Goal: Task Accomplishment & Management: Complete application form

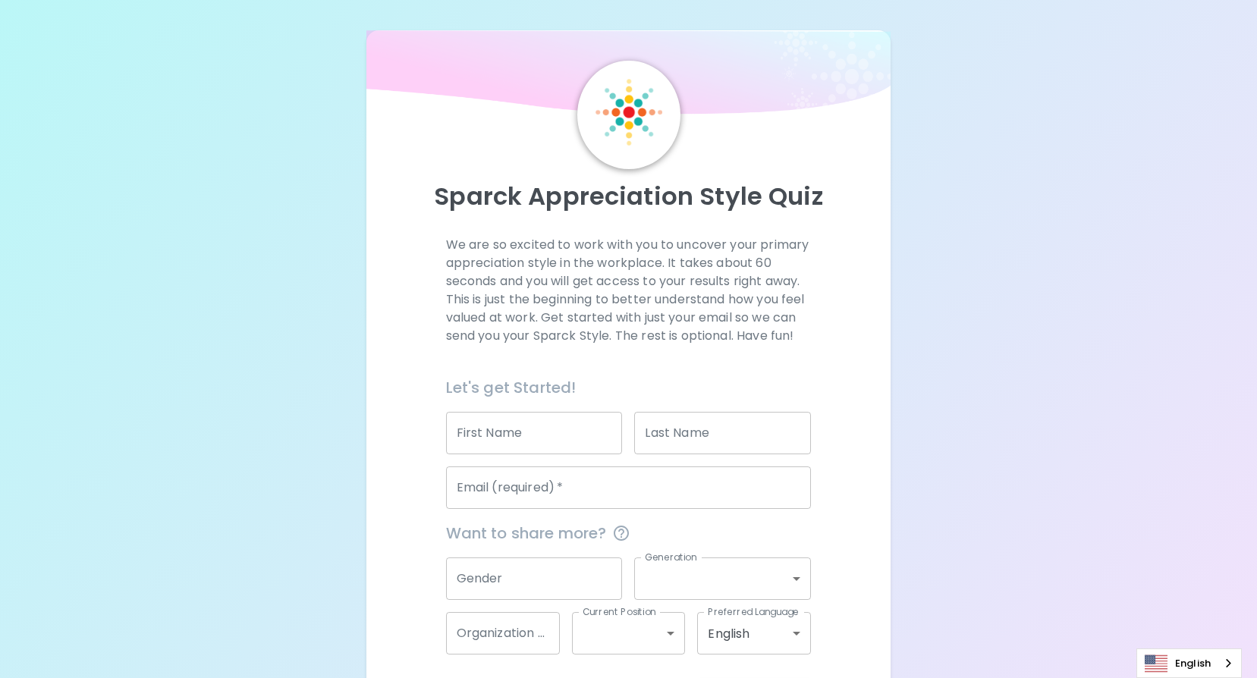
scroll to position [63, 0]
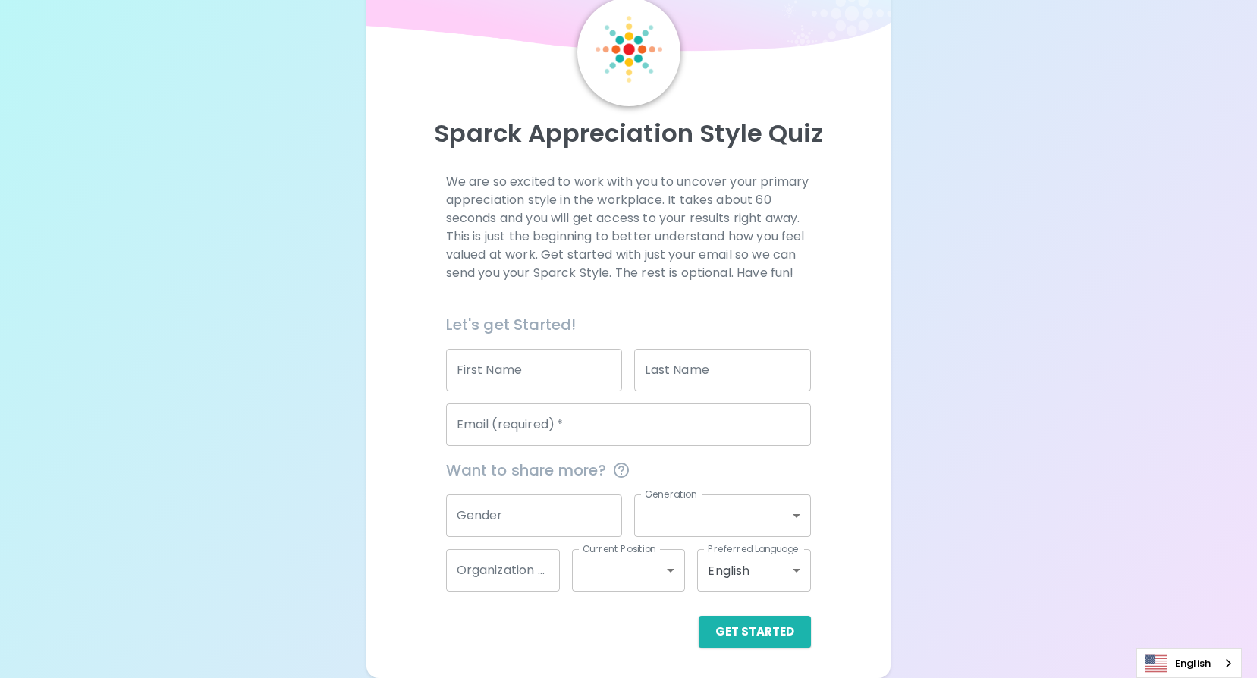
click at [593, 375] on input "First Name" at bounding box center [534, 370] width 177 height 42
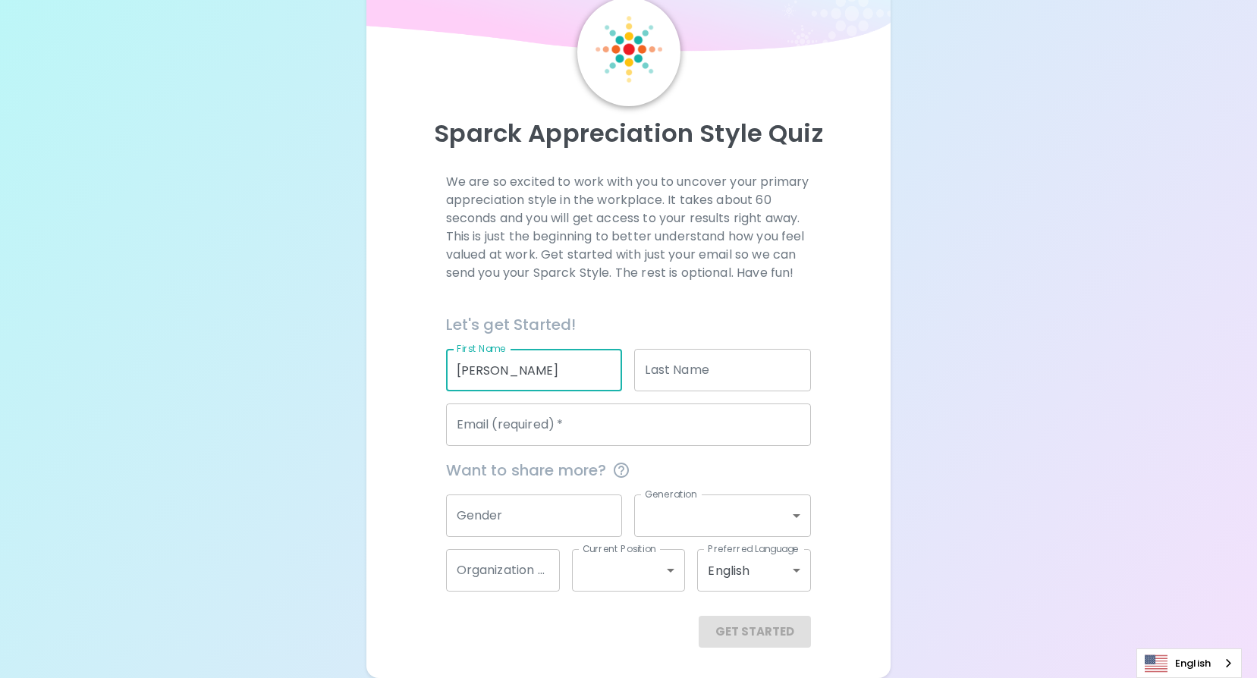
type input "[PERSON_NAME]"
click at [592, 422] on input "Email (required)   *" at bounding box center [629, 425] width 366 height 42
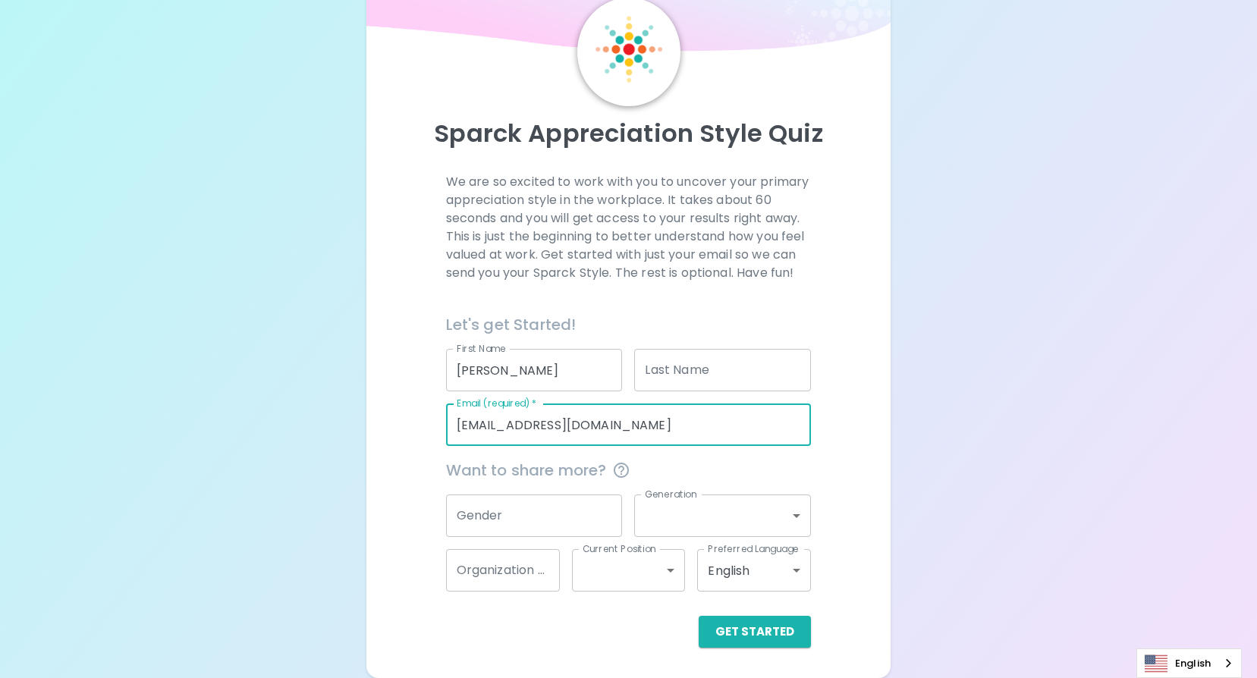
type input "[EMAIL_ADDRESS][DOMAIN_NAME]"
click at [557, 499] on input "Gender" at bounding box center [534, 516] width 177 height 42
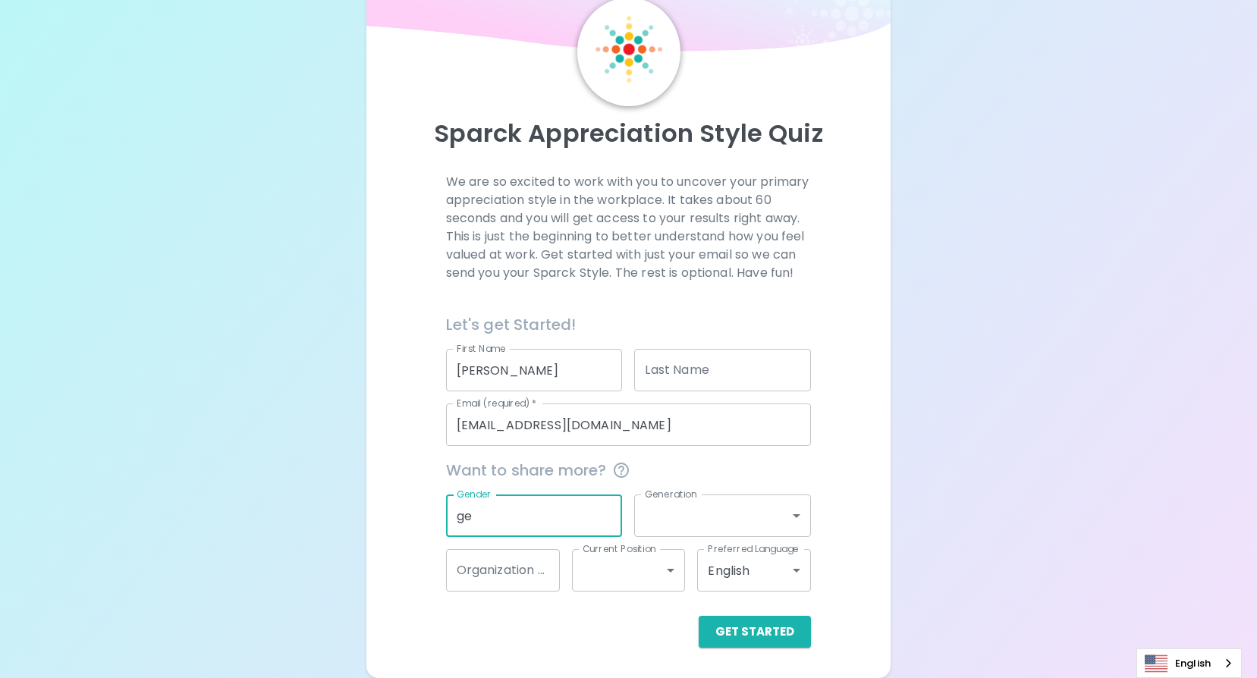
type input "g"
type input "[DEMOGRAPHIC_DATA]"
click at [670, 509] on body "Sparck Appreciation Style Quiz We are so excited to work with you to uncover yo…" at bounding box center [628, 307] width 1257 height 741
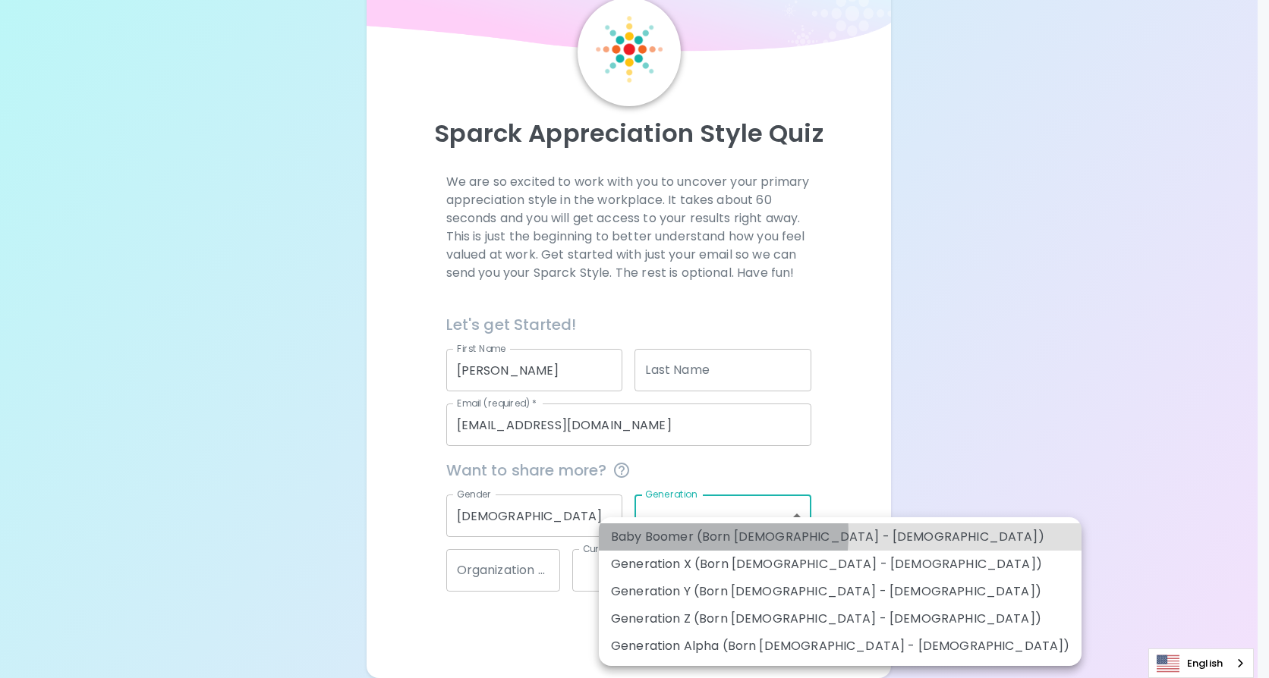
click at [672, 534] on li "Baby Boomer (Born [DEMOGRAPHIC_DATA] - [DEMOGRAPHIC_DATA])" at bounding box center [840, 537] width 483 height 27
type input "baby_boomer"
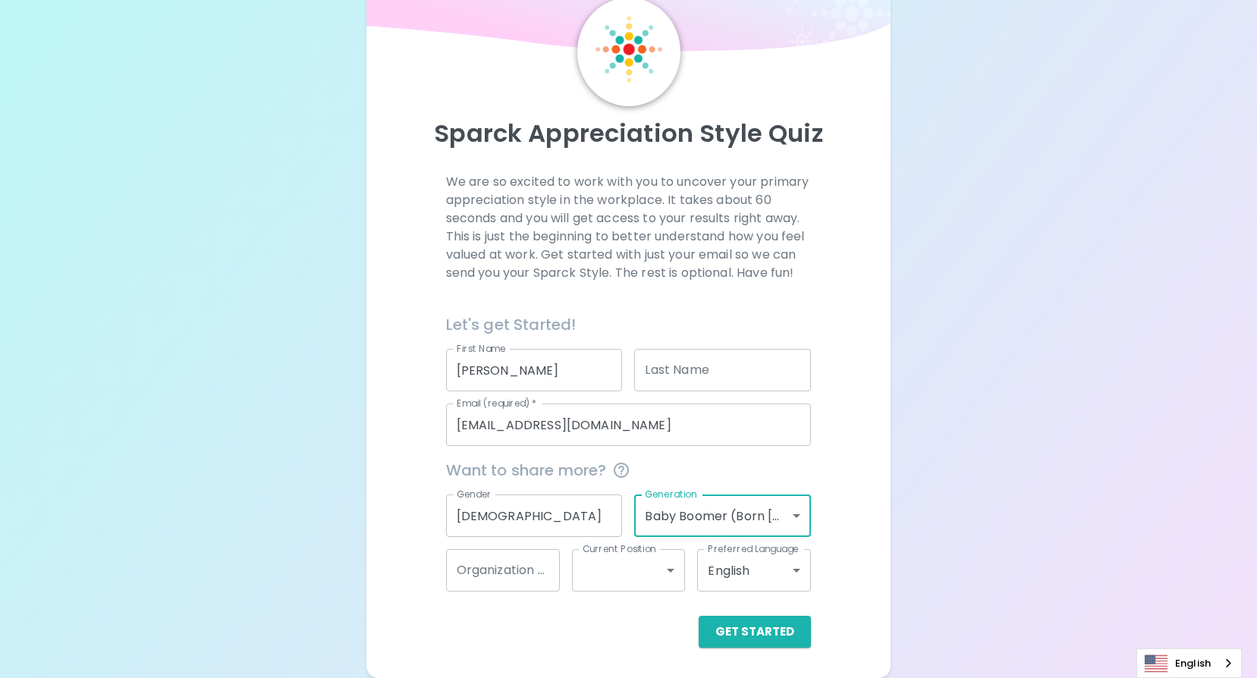
click at [545, 577] on input "Organization Name" at bounding box center [503, 570] width 114 height 42
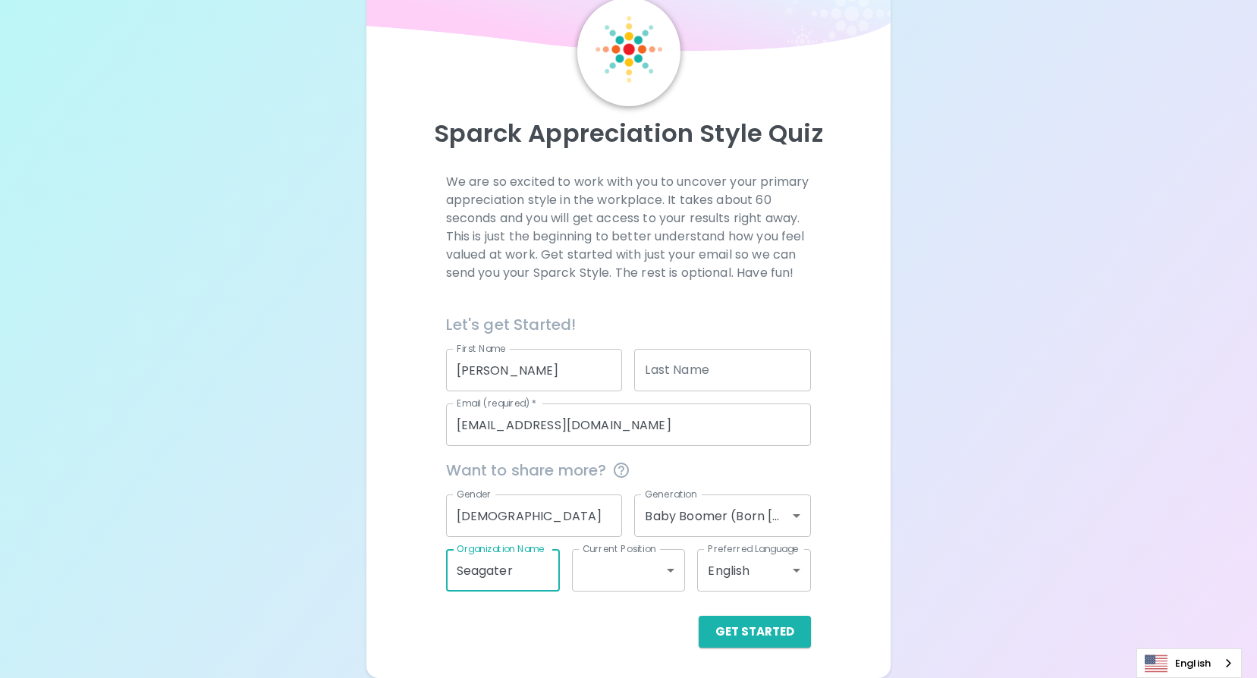
type input "Seagater"
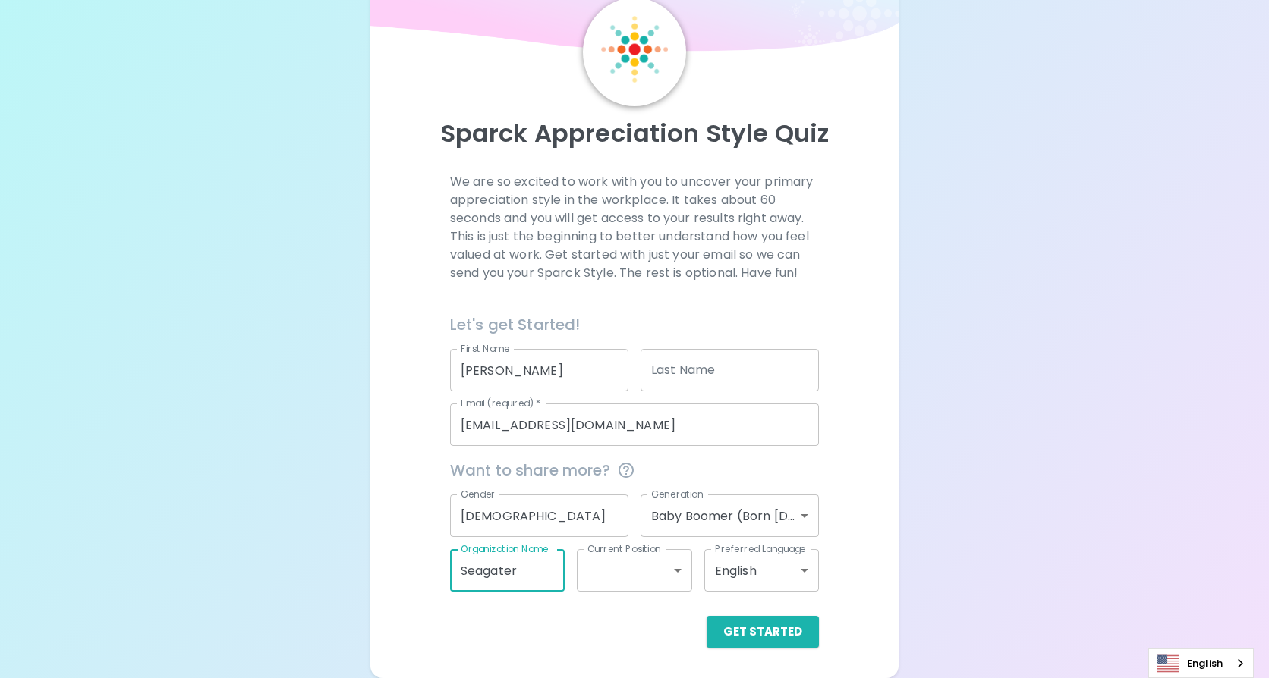
click at [621, 578] on body "Sparck Appreciation Style Quiz We are so excited to work with you to uncover yo…" at bounding box center [634, 307] width 1269 height 741
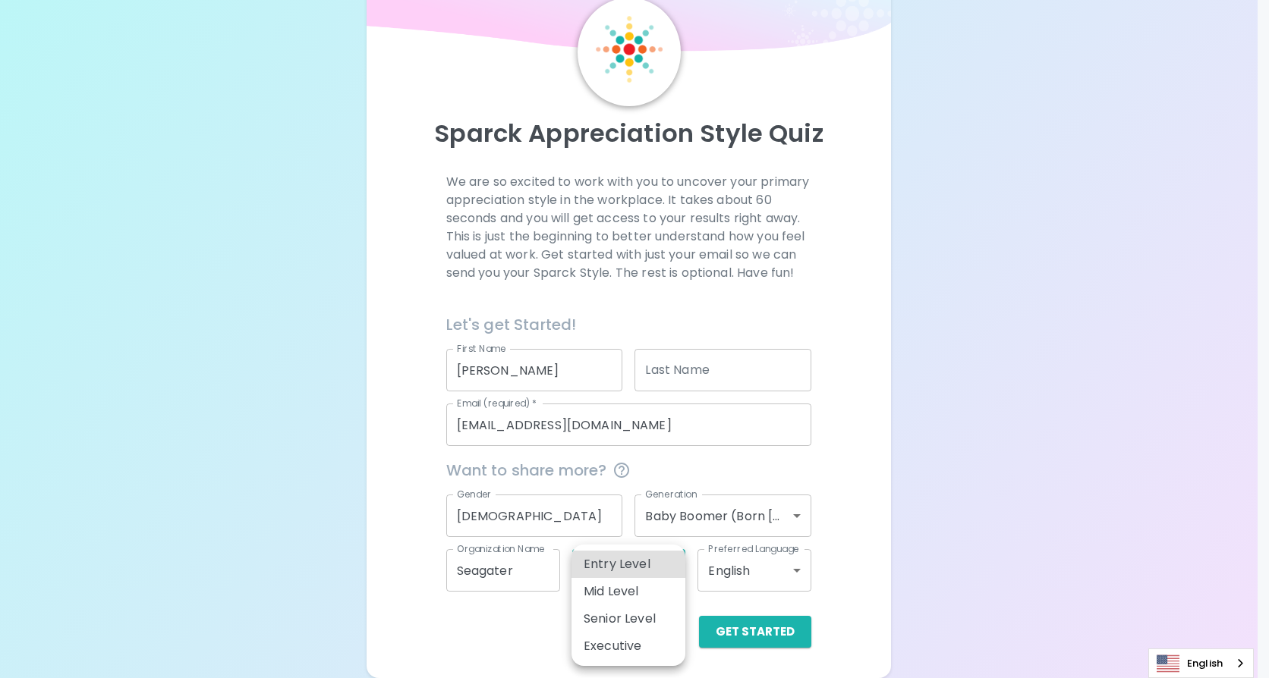
click at [622, 611] on li "Senior Level" at bounding box center [628, 619] width 114 height 27
type input "senior_level"
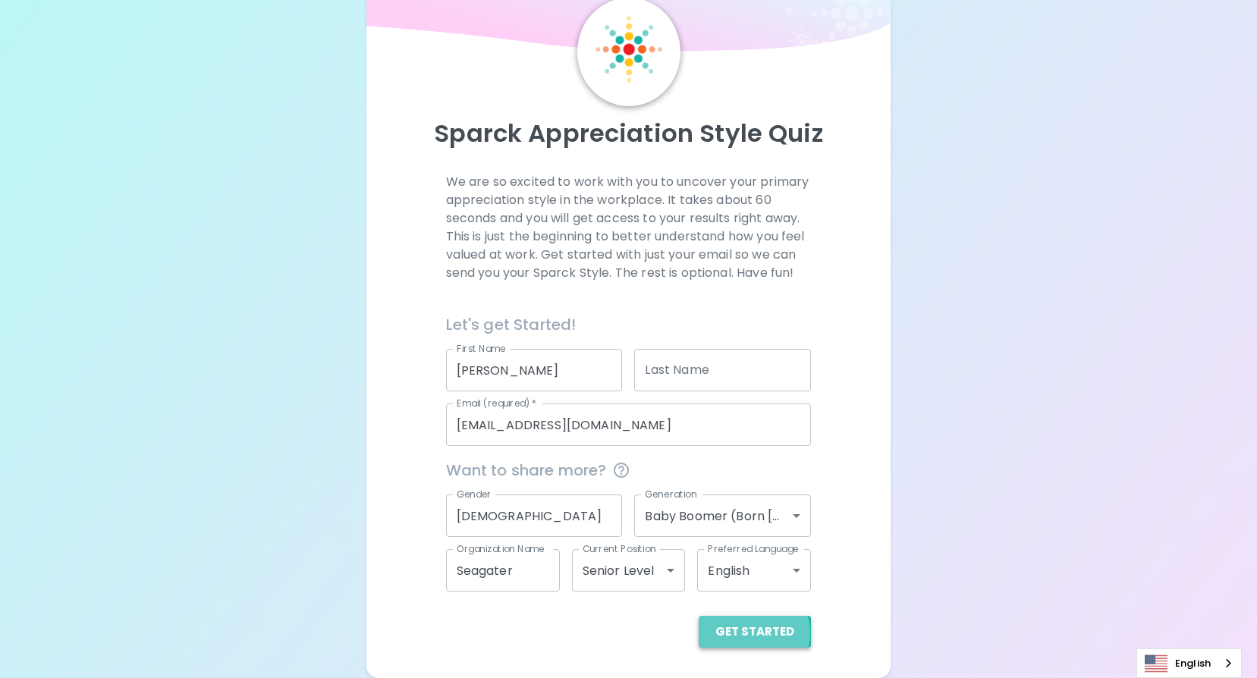
click at [753, 634] on button "Get Started" at bounding box center [755, 632] width 112 height 32
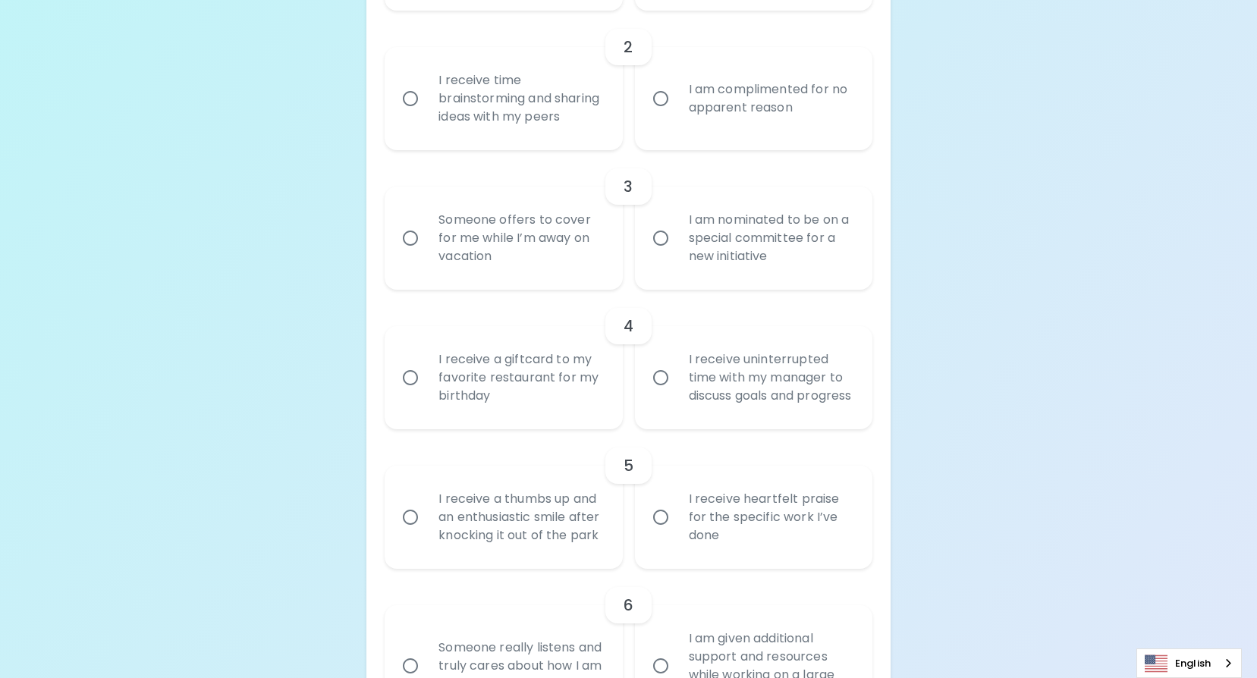
scroll to position [594, 0]
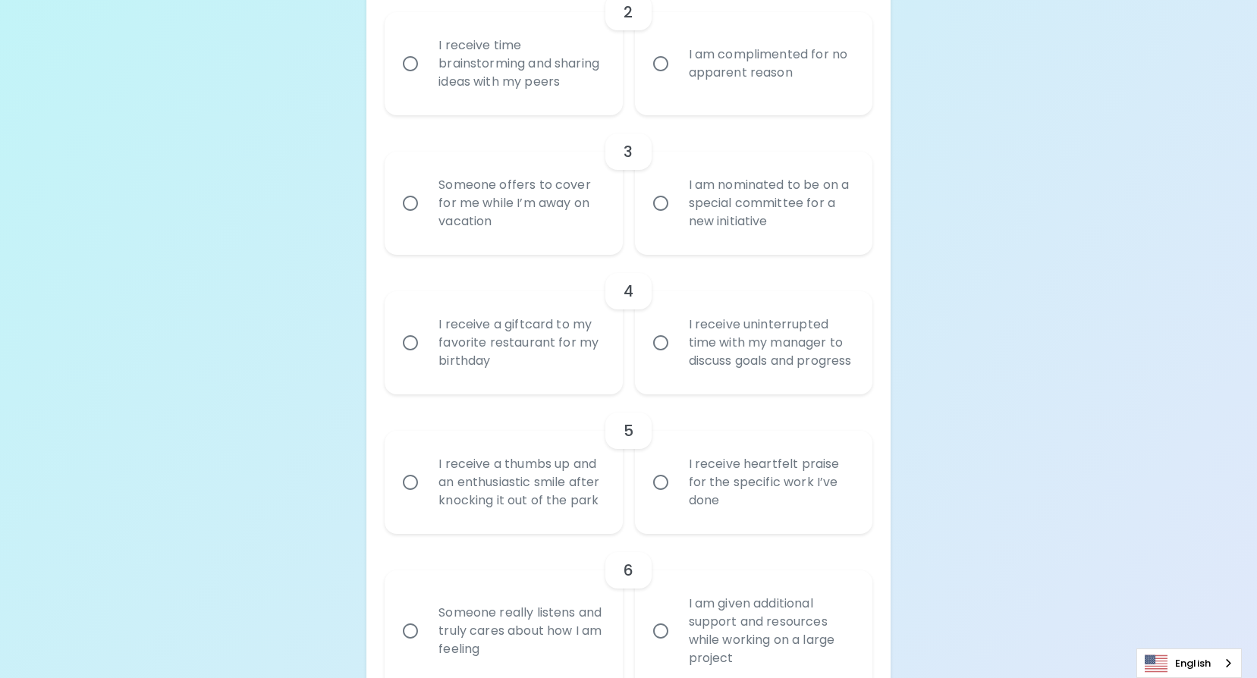
click at [416, 219] on input "Someone offers to cover for me while I’m away on vacation" at bounding box center [411, 203] width 32 height 32
radio input "true"
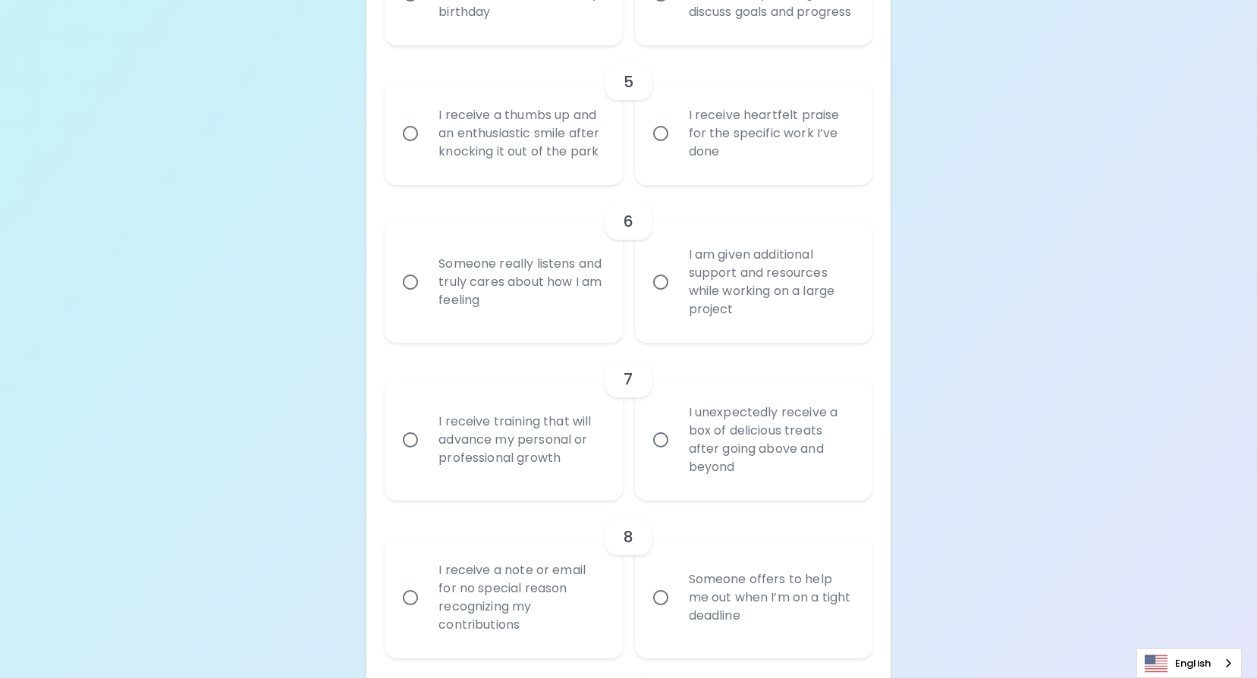
scroll to position [1019, 0]
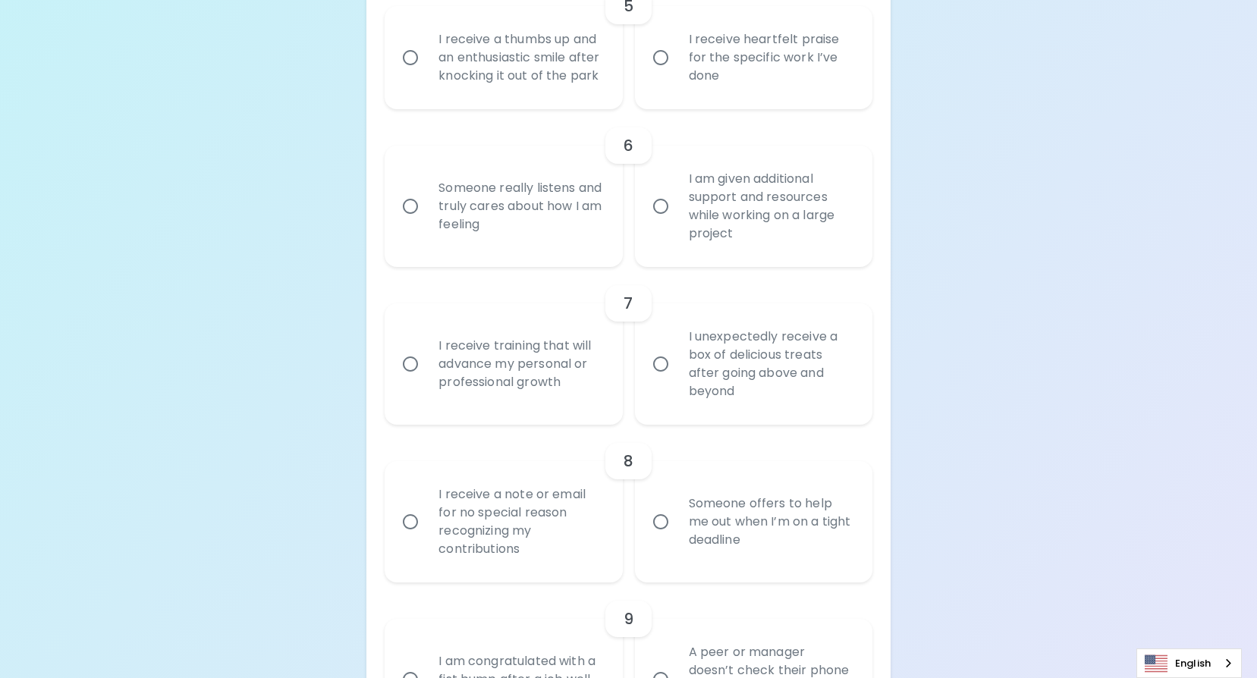
click at [662, 222] on input "I am given additional support and resources while working on a large project" at bounding box center [661, 206] width 32 height 32
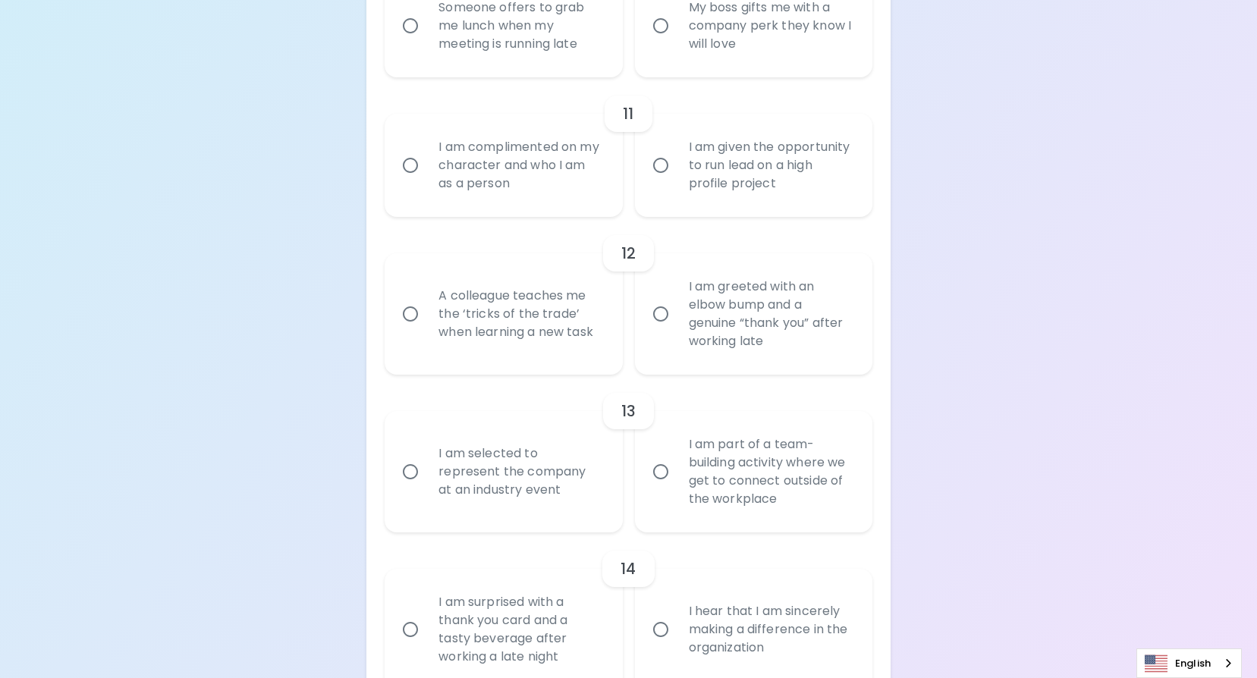
scroll to position [1823, 0]
radio input "true"
click at [404, 180] on input "I am complimented on my character and who I am as a person" at bounding box center [411, 164] width 32 height 32
radio input "false"
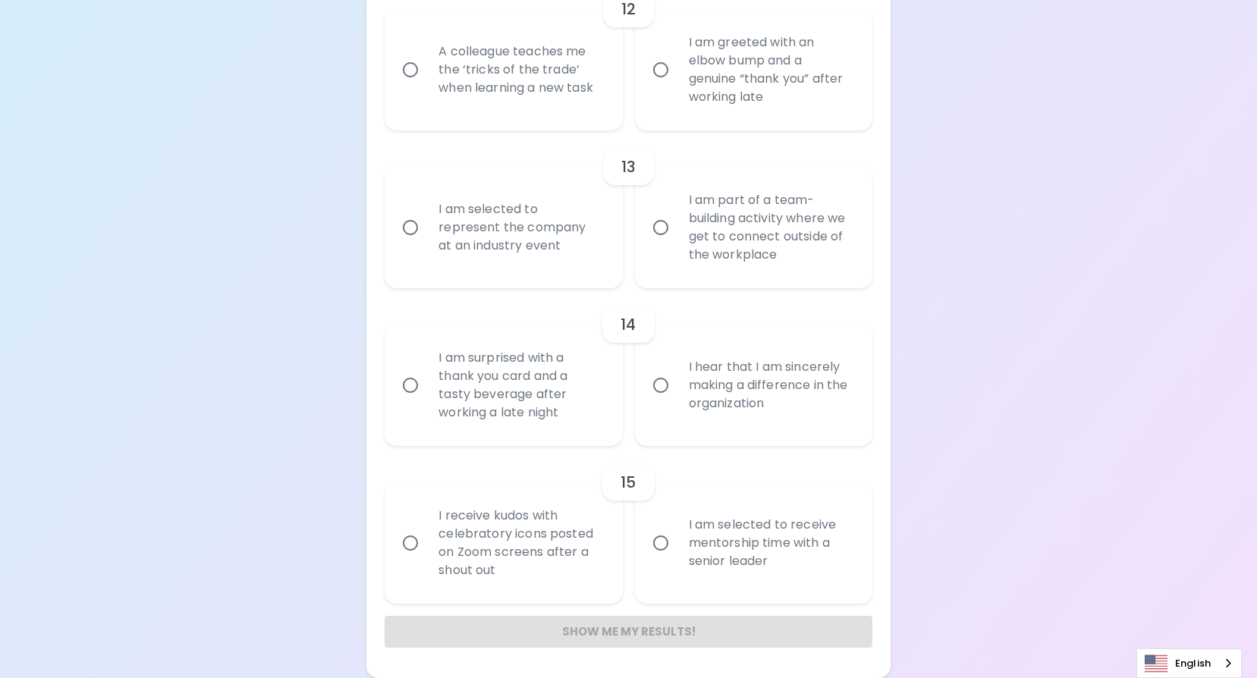
scroll to position [2139, 0]
radio input "true"
click at [659, 382] on input "I hear that I am sincerely making a difference in the organization" at bounding box center [661, 386] width 32 height 32
radio input "false"
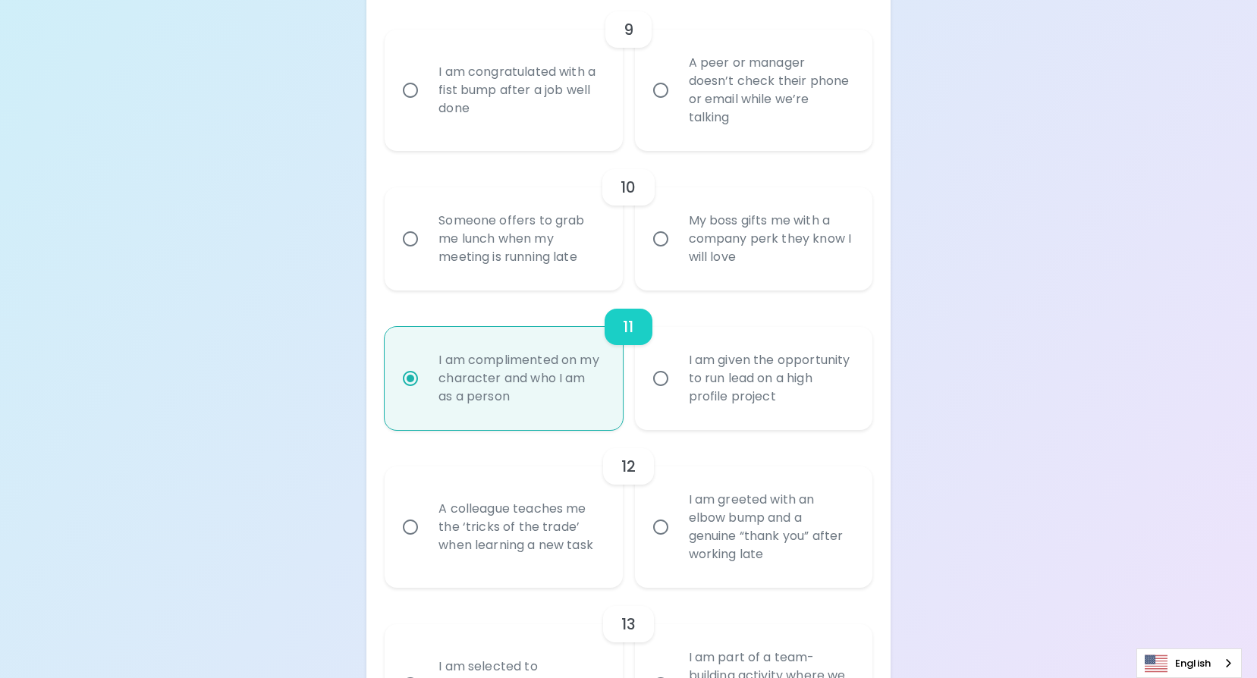
scroll to position [1608, 0]
radio input "true"
click at [659, 256] on input "My boss gifts me with a company perk they know I will love" at bounding box center [661, 240] width 32 height 32
radio input "false"
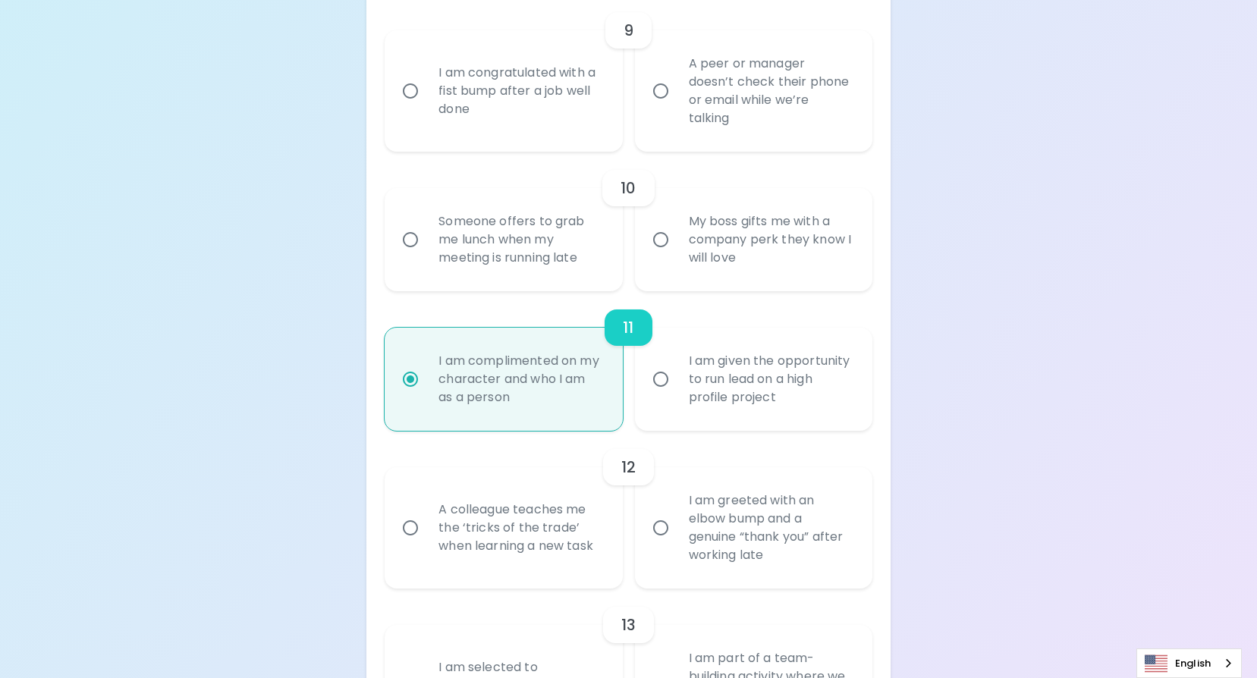
radio input "false"
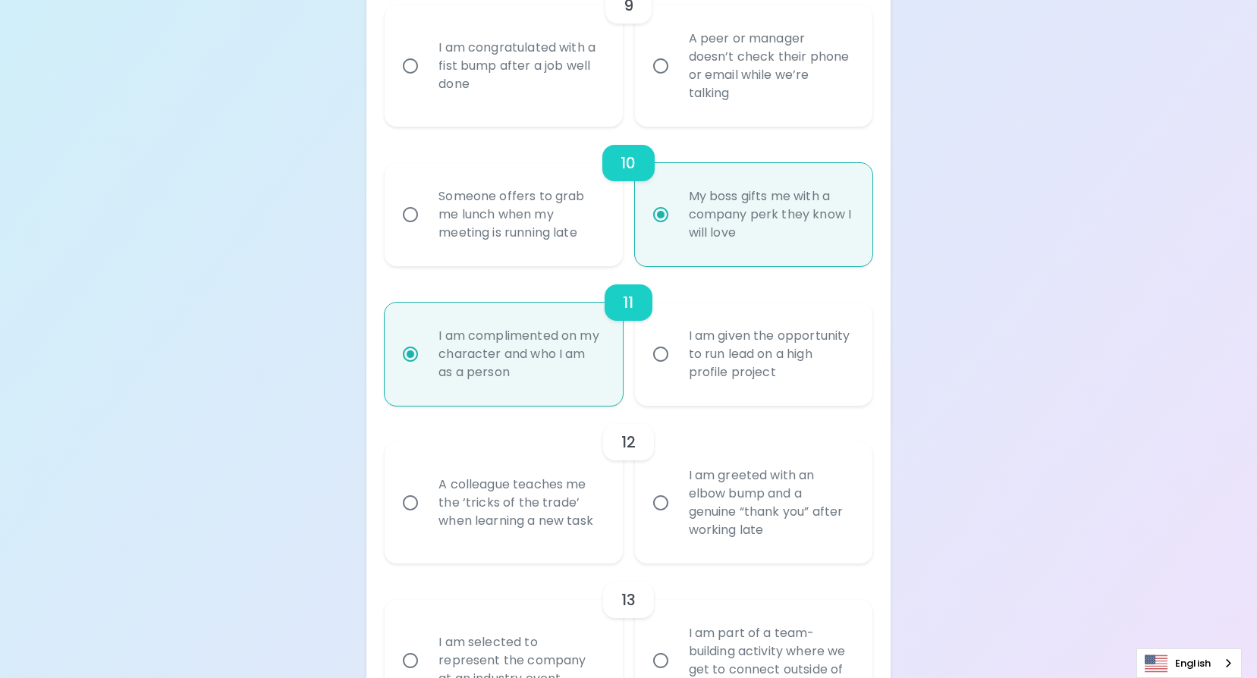
scroll to position [1729, 0]
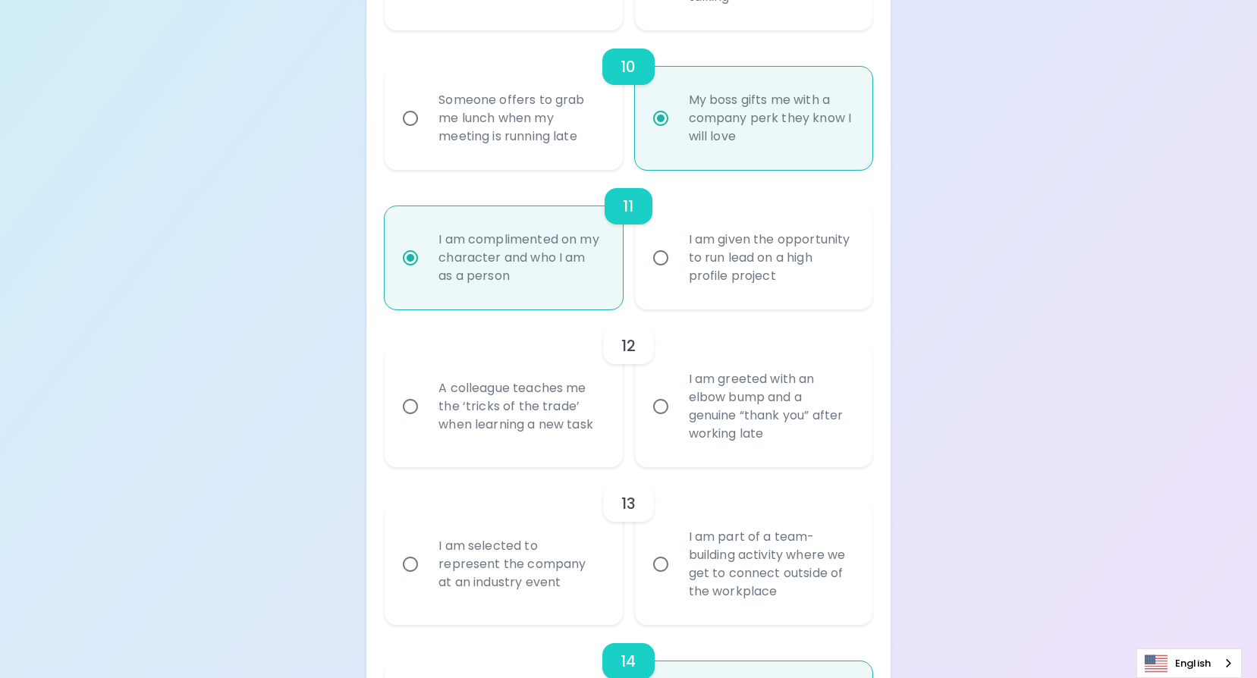
radio input "true"
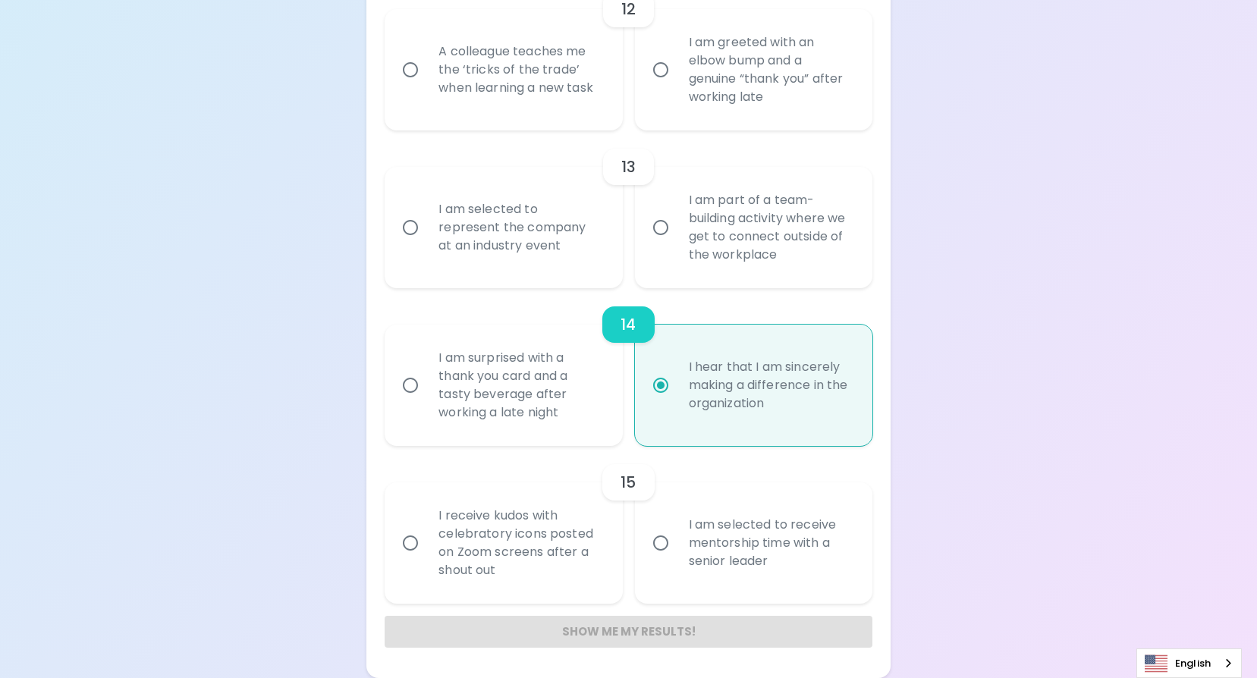
scroll to position [2139, 0]
click at [652, 635] on div "Show me my results!" at bounding box center [628, 632] width 487 height 32
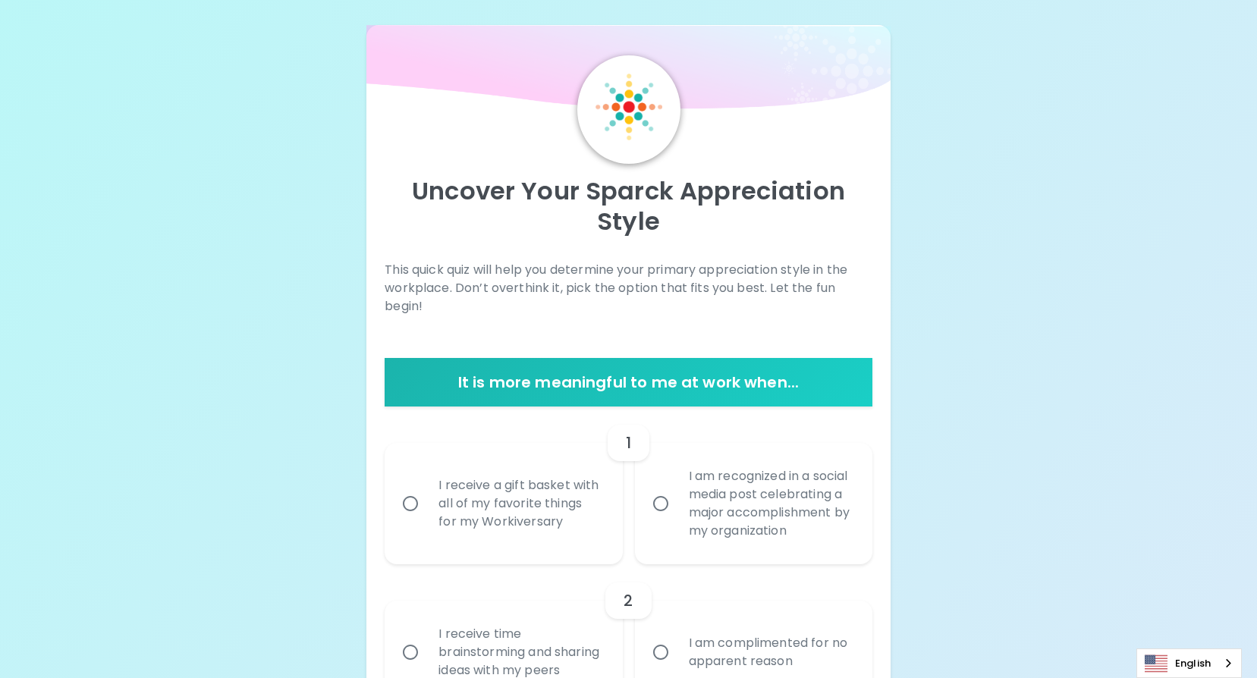
scroll to position [0, 0]
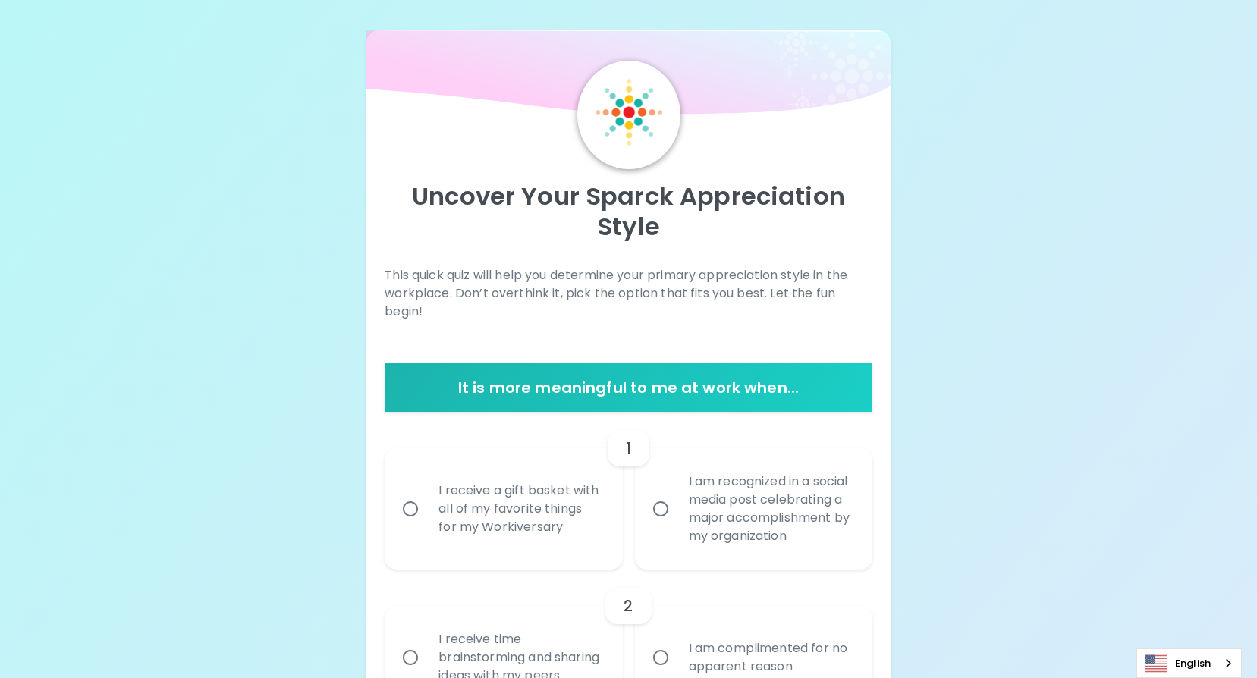
click at [756, 384] on h6 "It is more meaningful to me at work when..." at bounding box center [628, 388] width 475 height 24
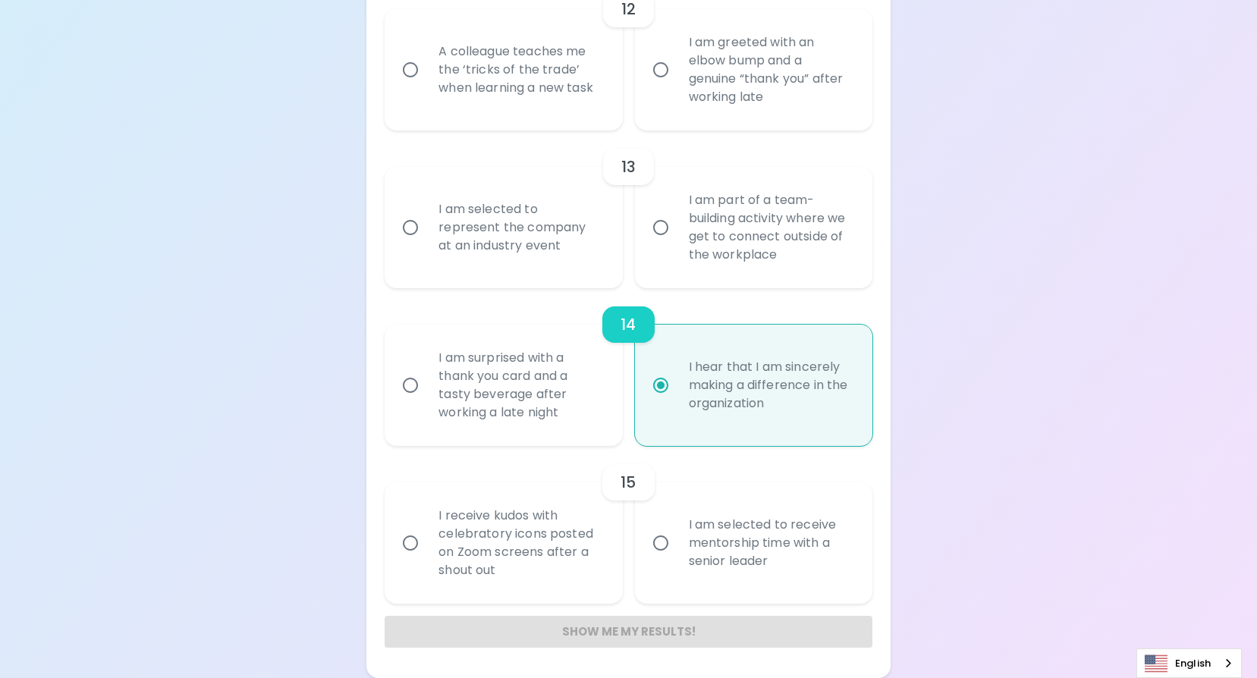
scroll to position [2139, 0]
click at [628, 632] on div "Show me my results!" at bounding box center [628, 632] width 487 height 32
click at [628, 631] on div "Show me my results!" at bounding box center [628, 632] width 487 height 32
click at [628, 629] on div "Show me my results!" at bounding box center [628, 632] width 487 height 32
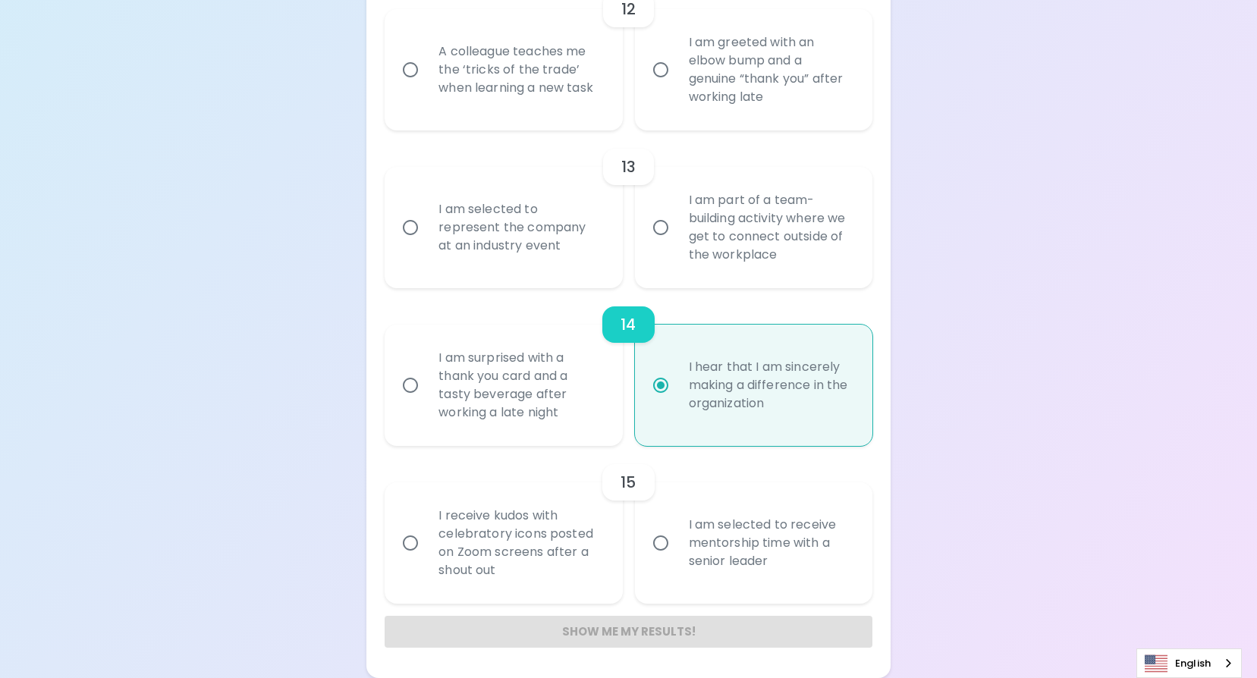
click at [684, 625] on div "Show me my results!" at bounding box center [628, 632] width 487 height 32
click at [684, 626] on div "Show me my results!" at bounding box center [628, 632] width 487 height 32
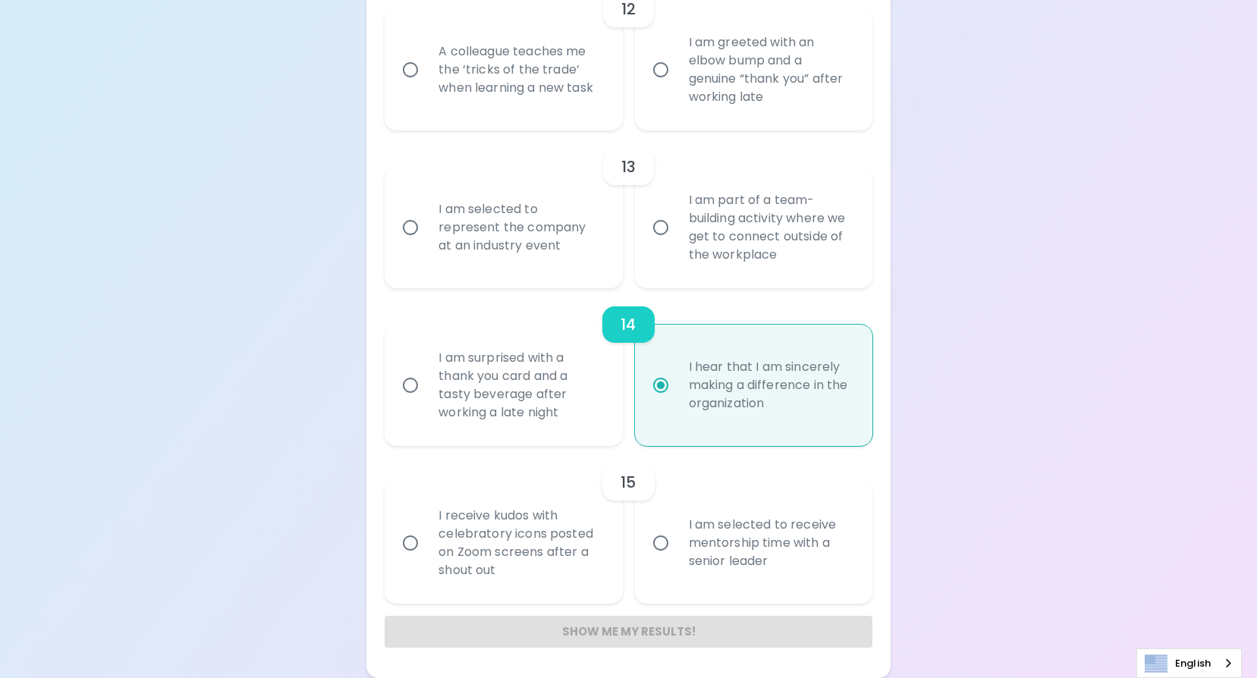
click at [684, 626] on div "Show me my results!" at bounding box center [628, 632] width 487 height 32
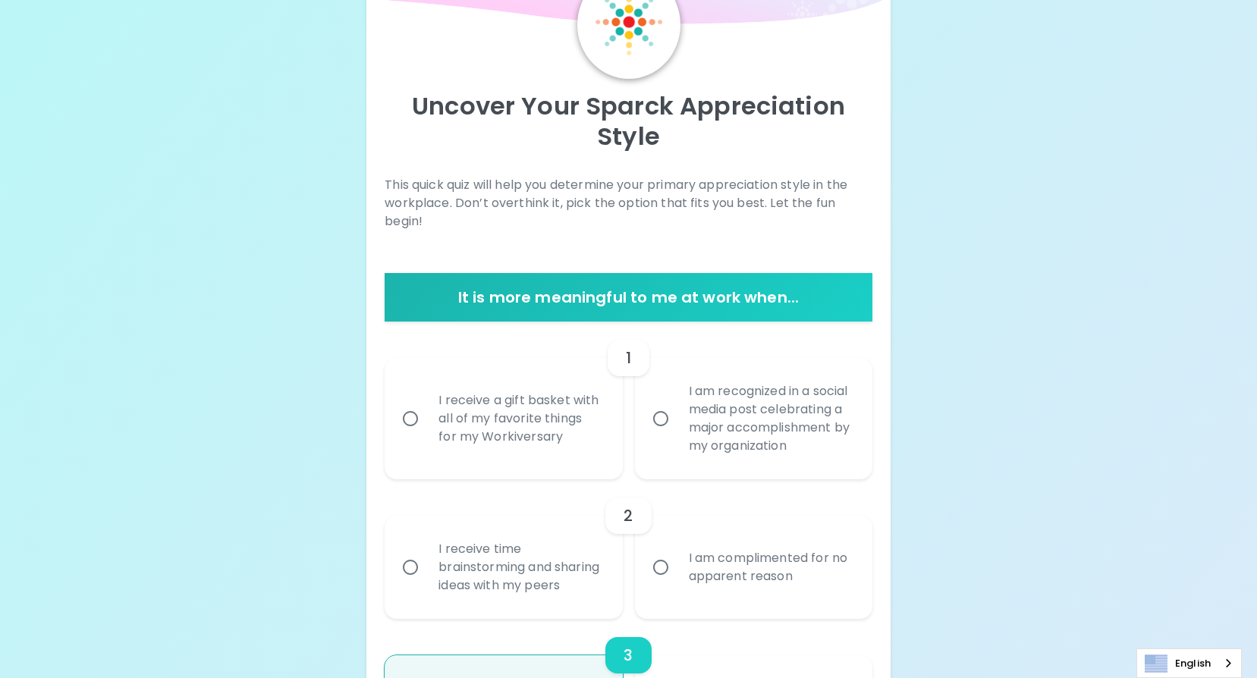
scroll to position [0, 0]
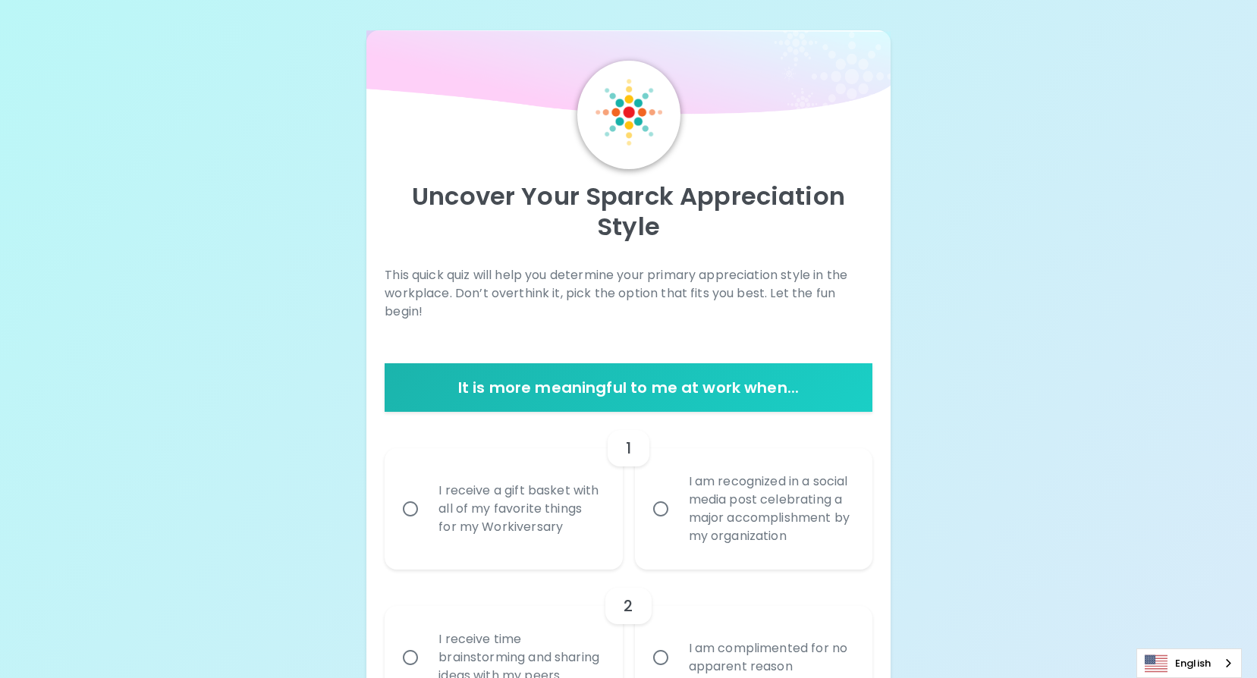
click at [598, 383] on h6 "It is more meaningful to me at work when..." at bounding box center [628, 388] width 475 height 24
click at [597, 383] on h6 "It is more meaningful to me at work when..." at bounding box center [628, 388] width 475 height 24
drag, startPoint x: 597, startPoint y: 383, endPoint x: 779, endPoint y: 312, distance: 195.6
click at [779, 312] on p "This quick quiz will help you determine your primary appreciation style in the …" at bounding box center [628, 293] width 487 height 55
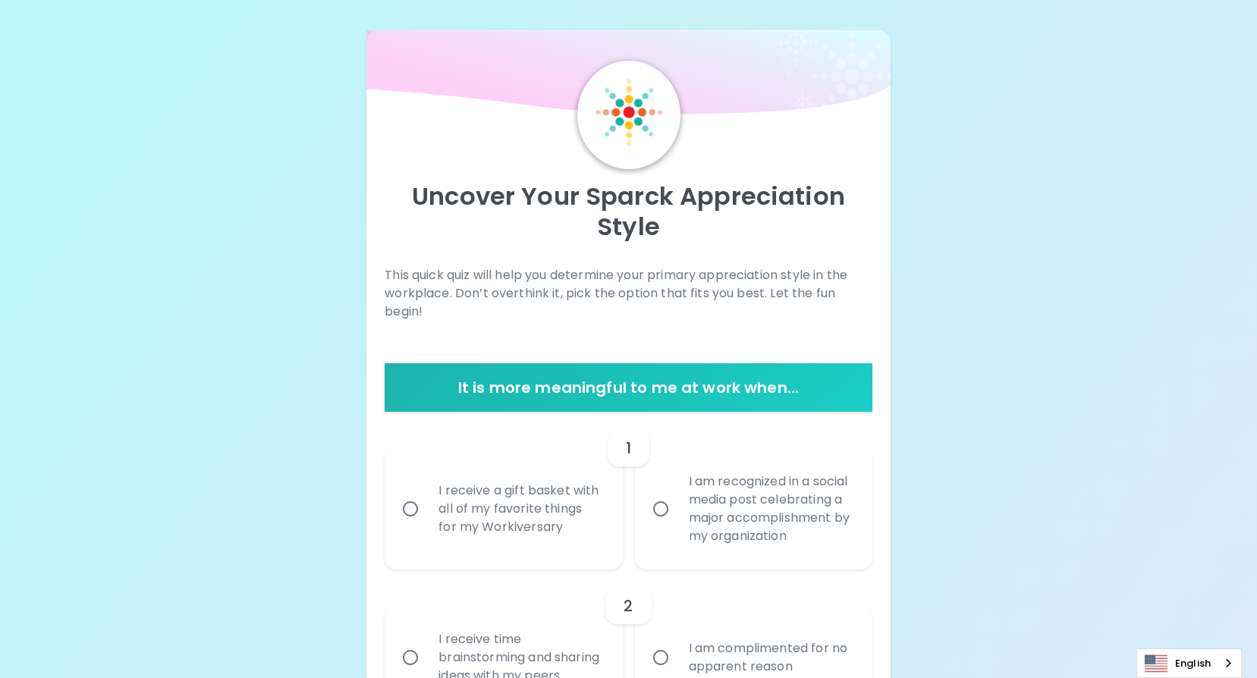
click at [766, 282] on p "This quick quiz will help you determine your primary appreciation style in the …" at bounding box center [628, 293] width 487 height 55
click at [667, 185] on p "Uncover Your Sparck Appreciation Style" at bounding box center [628, 211] width 487 height 61
click at [630, 94] on img at bounding box center [629, 112] width 67 height 67
click at [624, 104] on img at bounding box center [629, 112] width 67 height 67
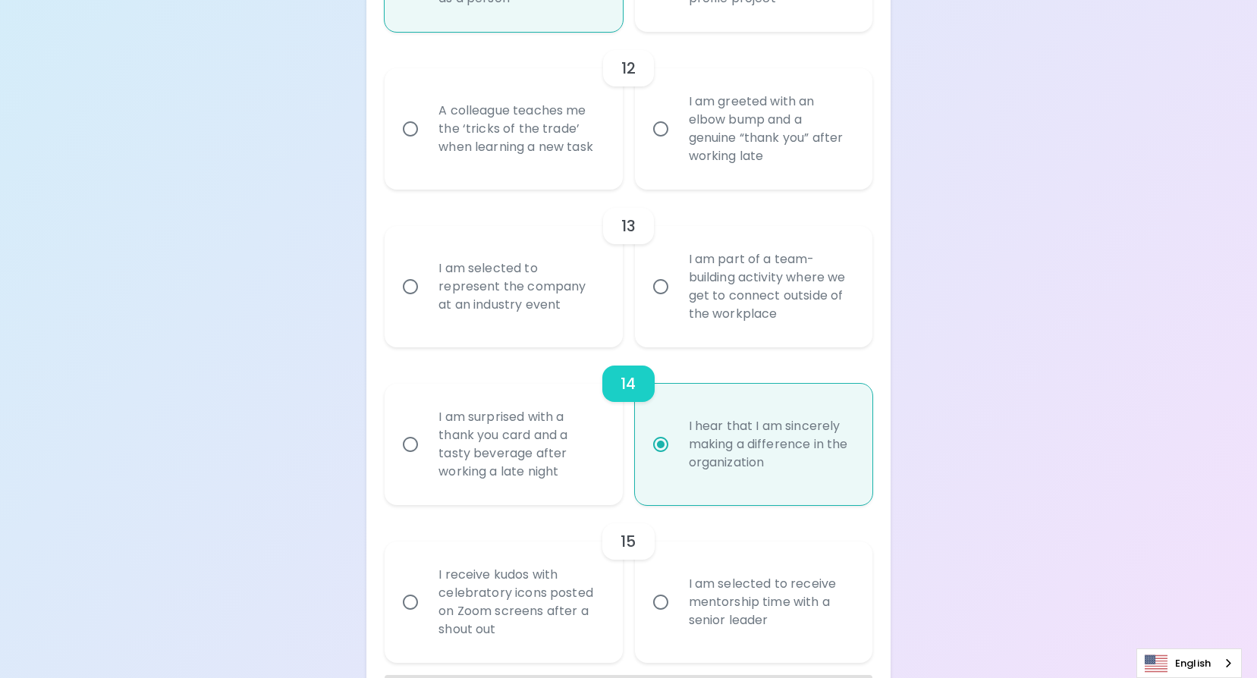
scroll to position [2139, 0]
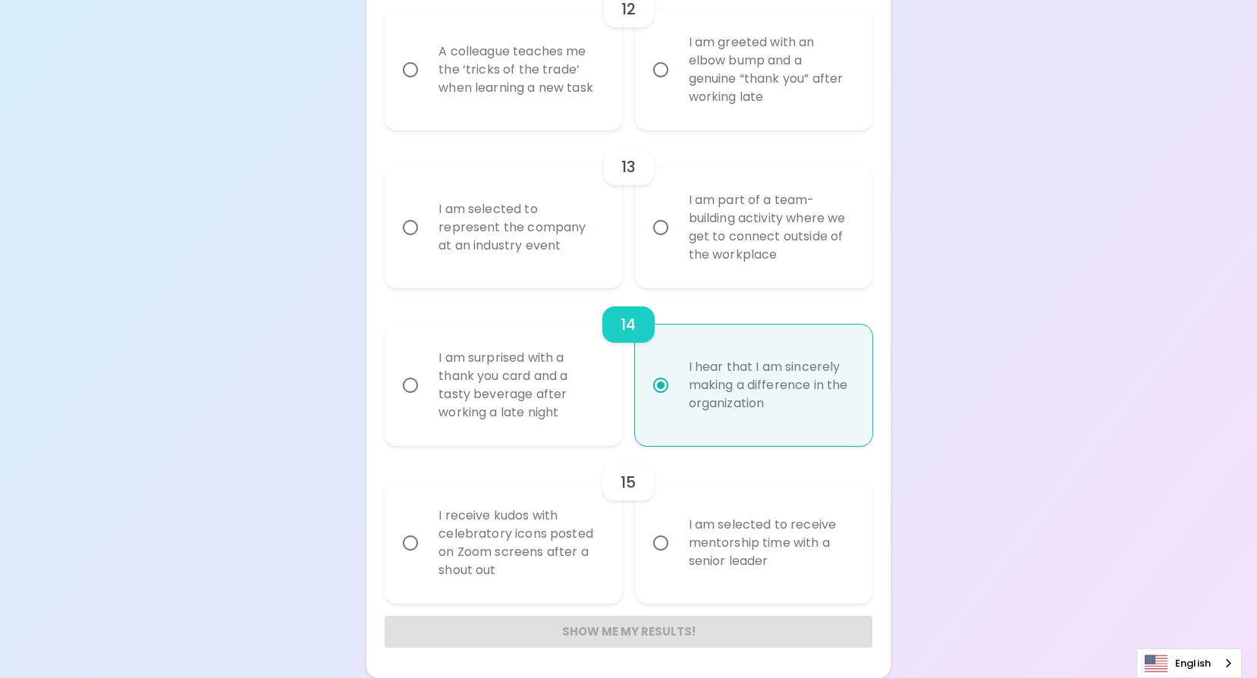
click at [594, 625] on div "Show me my results!" at bounding box center [628, 632] width 487 height 32
click at [1162, 669] on img "Language" at bounding box center [1156, 664] width 23 height 18
